Goal: Information Seeking & Learning: Learn about a topic

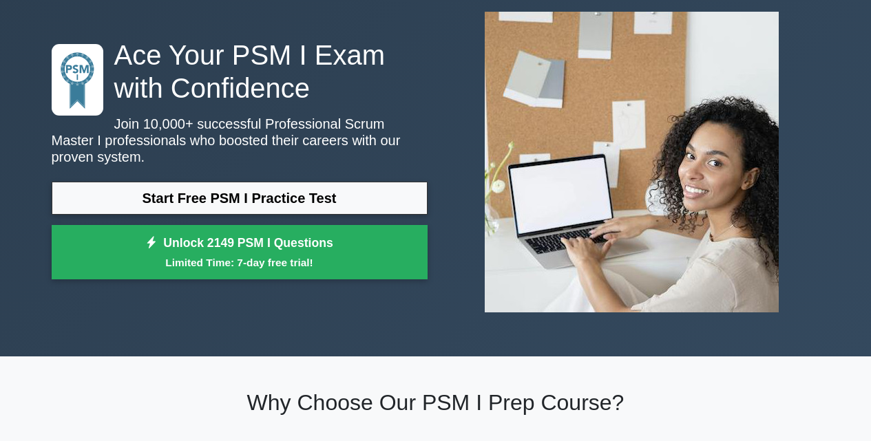
scroll to position [69, 0]
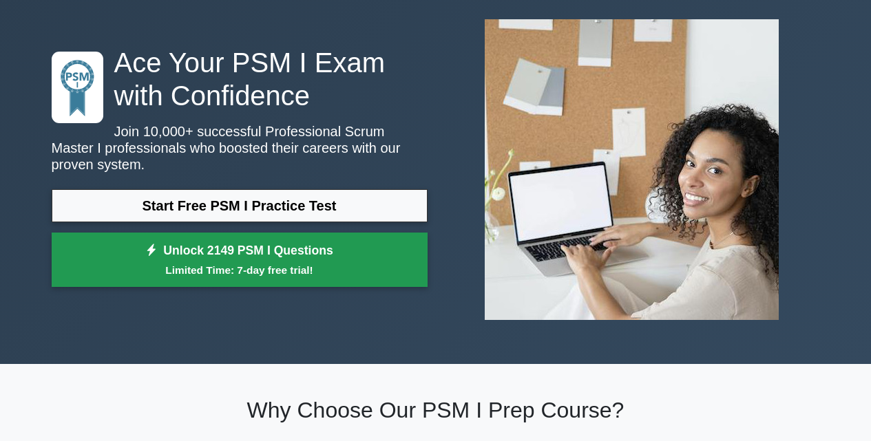
click at [342, 262] on small "Limited Time: 7-day free trial!" at bounding box center [240, 270] width 342 height 16
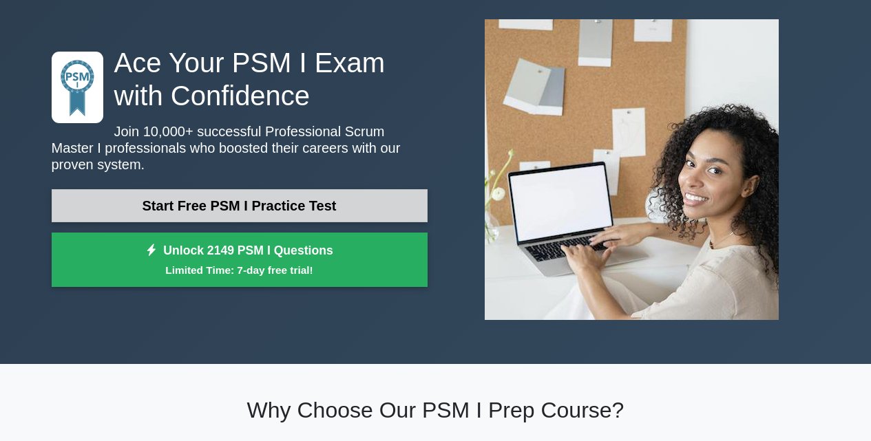
click at [243, 195] on link "Start Free PSM I Practice Test" at bounding box center [240, 205] width 376 height 33
click at [230, 197] on link "Start Free PSM I Practice Test" at bounding box center [240, 205] width 376 height 33
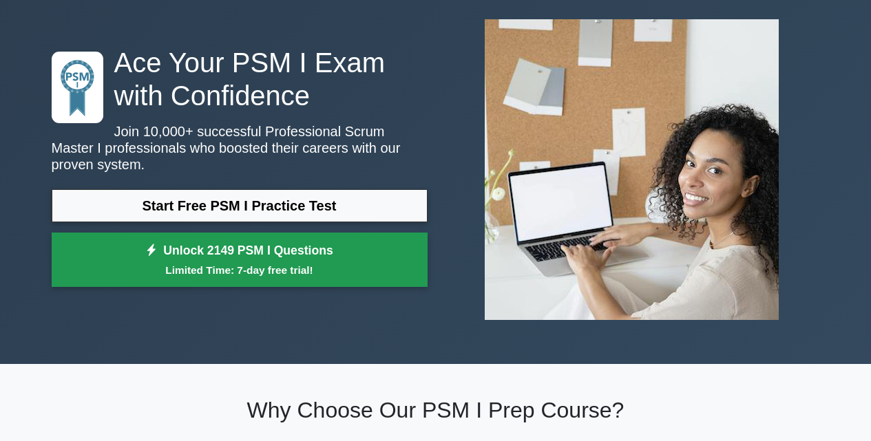
click at [235, 262] on small "Limited Time: 7-day free trial!" at bounding box center [240, 270] width 342 height 16
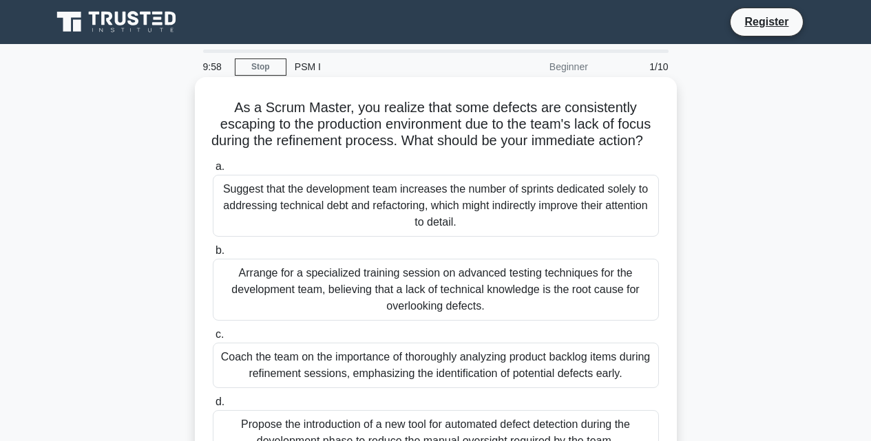
click at [295, 227] on div "Suggest that the development team increases the number of sprints dedicated sol…" at bounding box center [436, 206] width 446 height 62
click at [213, 171] on input "a. Suggest that the development team increases the number of sprints dedicated …" at bounding box center [213, 167] width 0 height 9
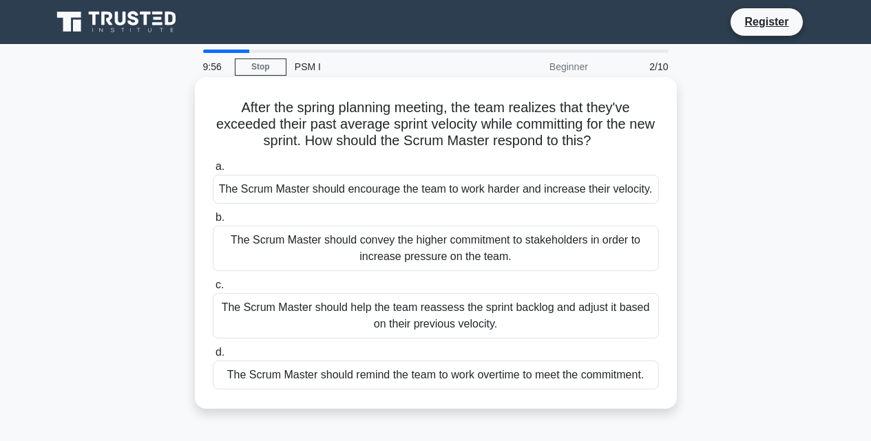
click at [298, 253] on div "The Scrum Master should convey the higher commitment to stakeholders in order t…" at bounding box center [436, 248] width 446 height 45
click at [213, 222] on input "b. The Scrum Master should convey the higher commitment to stakeholders in orde…" at bounding box center [213, 217] width 0 height 9
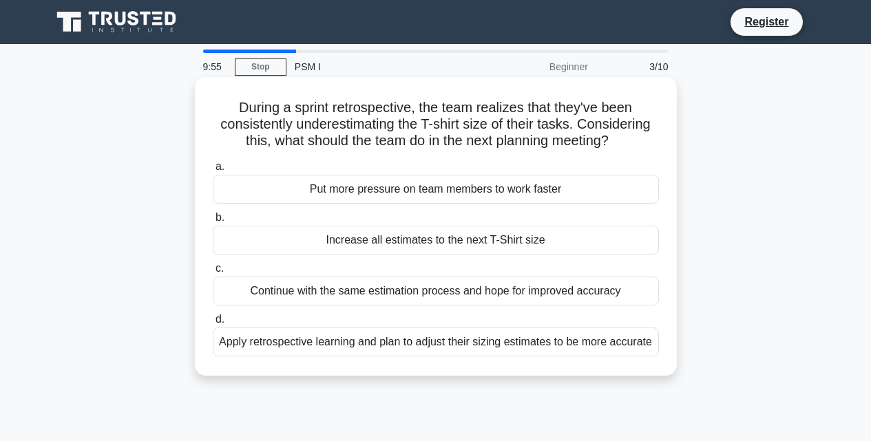
click at [301, 289] on div "Continue with the same estimation process and hope for improved accuracy" at bounding box center [436, 291] width 446 height 29
click at [213, 273] on input "c. Continue with the same estimation process and hope for improved accuracy" at bounding box center [213, 268] width 0 height 9
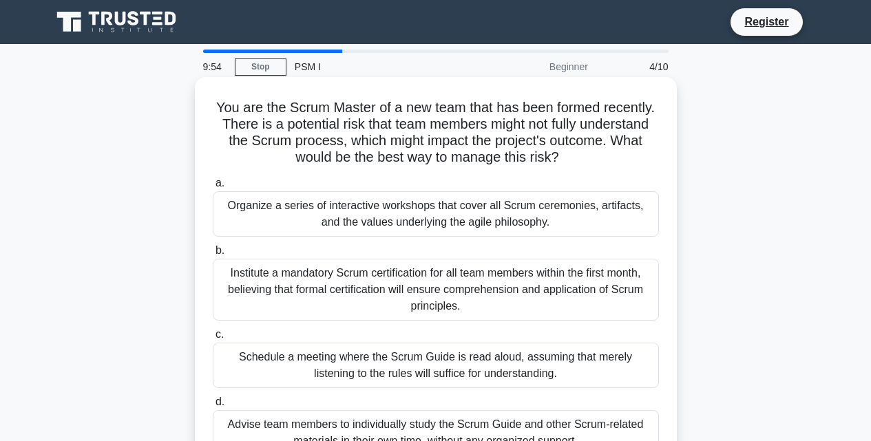
click at [313, 354] on div "Schedule a meeting where the Scrum Guide is read aloud, assuming that merely li…" at bounding box center [436, 365] width 446 height 45
click at [213, 340] on input "c. Schedule a meeting where the Scrum Guide is read aloud, assuming that merely…" at bounding box center [213, 335] width 0 height 9
